Goal: Navigation & Orientation: Find specific page/section

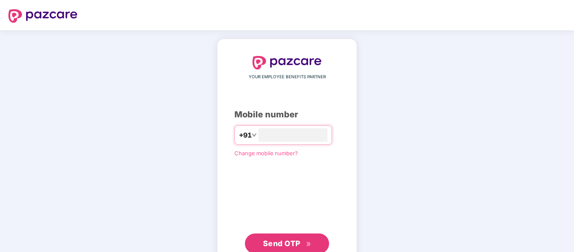
type input "*"
type input "**********"
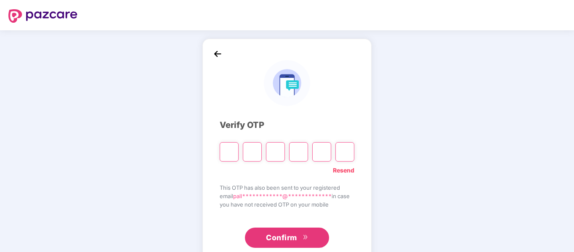
type input "*"
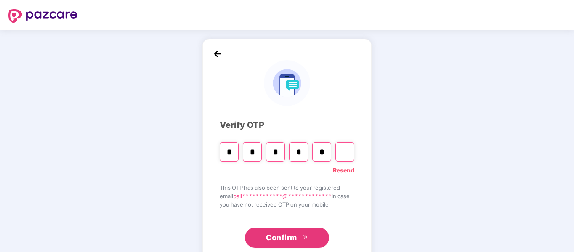
type input "*"
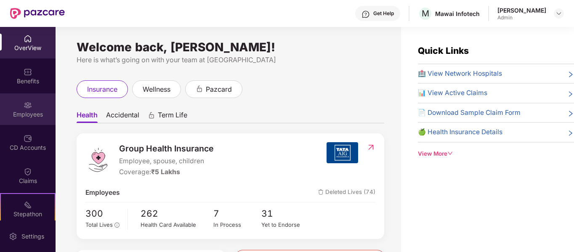
click at [33, 110] on div "Employees" at bounding box center [28, 114] width 56 height 8
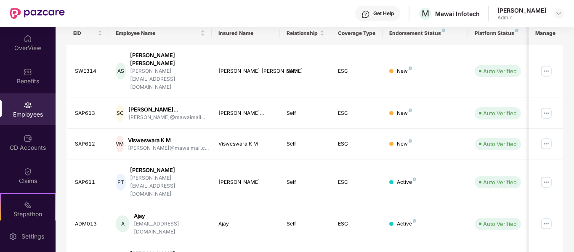
scroll to position [23, 0]
